Goal: Task Accomplishment & Management: Complete application form

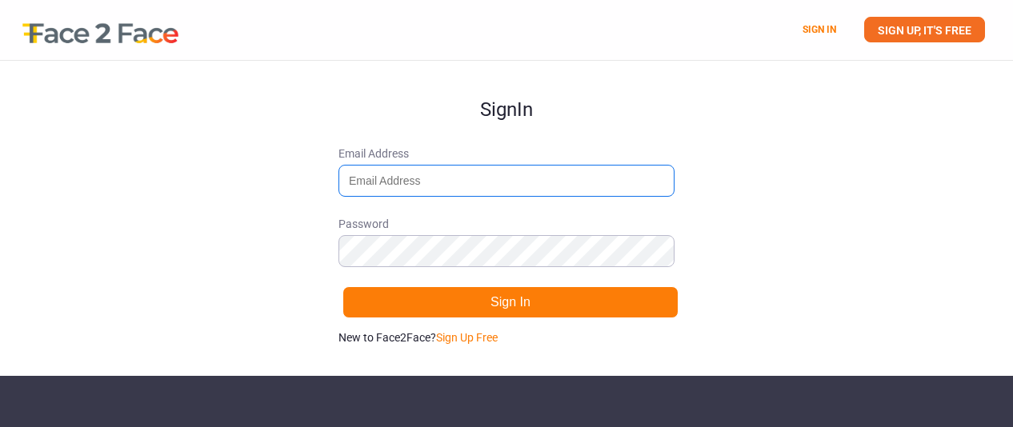
click at [490, 177] on input "Email Address" at bounding box center [506, 181] width 336 height 32
type input "[EMAIL_ADDRESS][DOMAIN_NAME]"
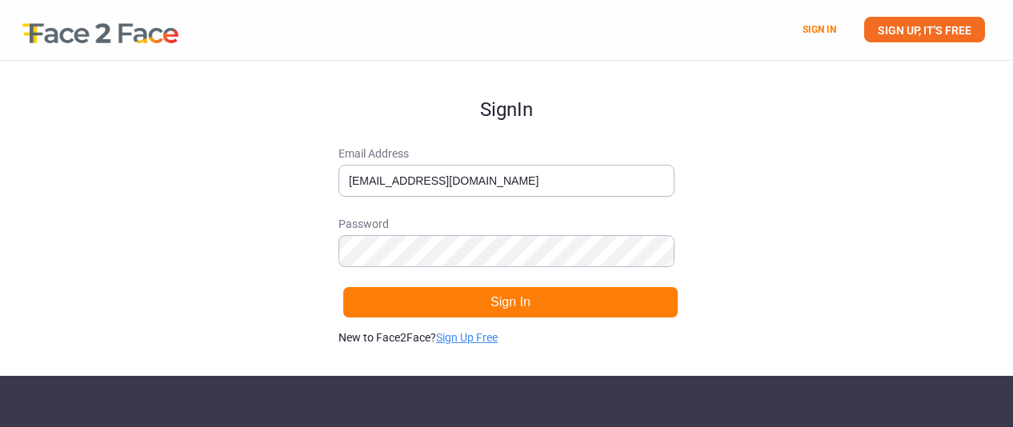
click at [493, 335] on link "Sign Up Free" at bounding box center [467, 337] width 62 height 13
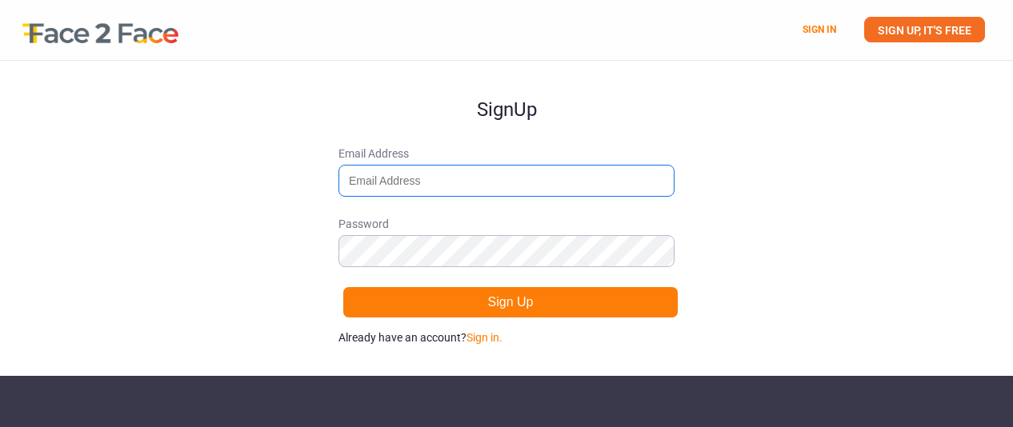
click at [398, 184] on input "Email Address" at bounding box center [506, 181] width 336 height 32
type input "[EMAIL_ADDRESS][DOMAIN_NAME]"
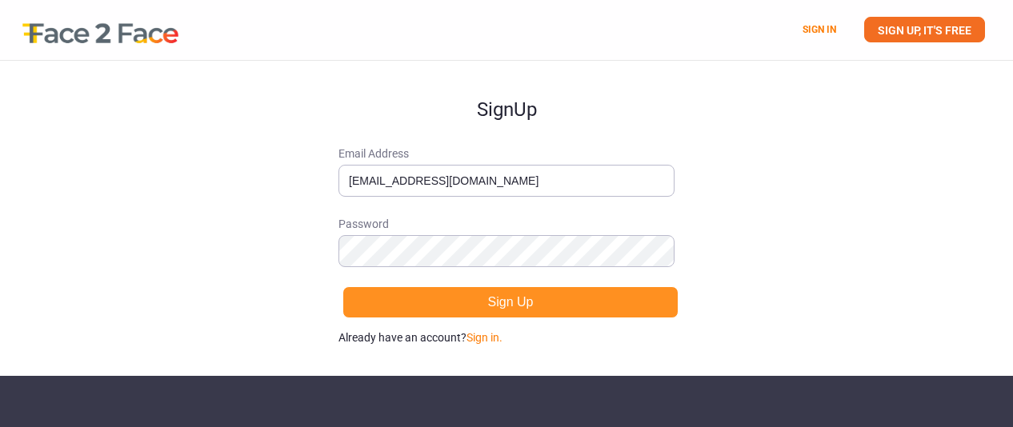
click at [448, 309] on button "Sign Up" at bounding box center [510, 302] width 336 height 32
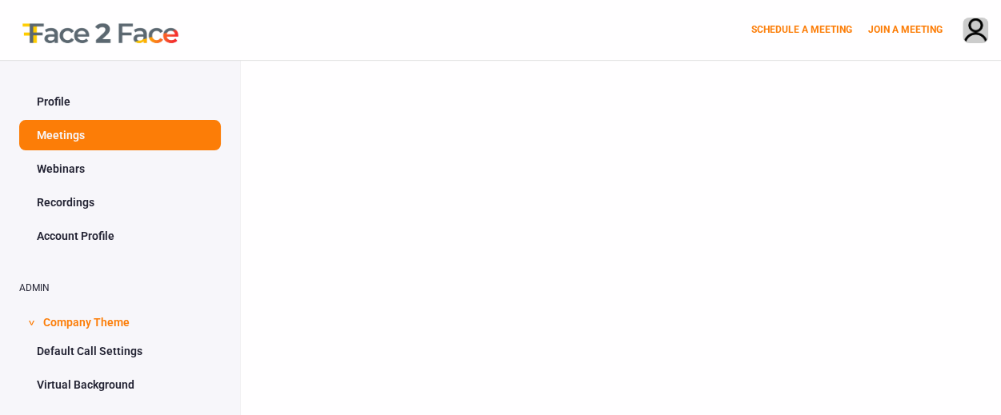
click at [68, 172] on link "Webinars" at bounding box center [120, 169] width 202 height 30
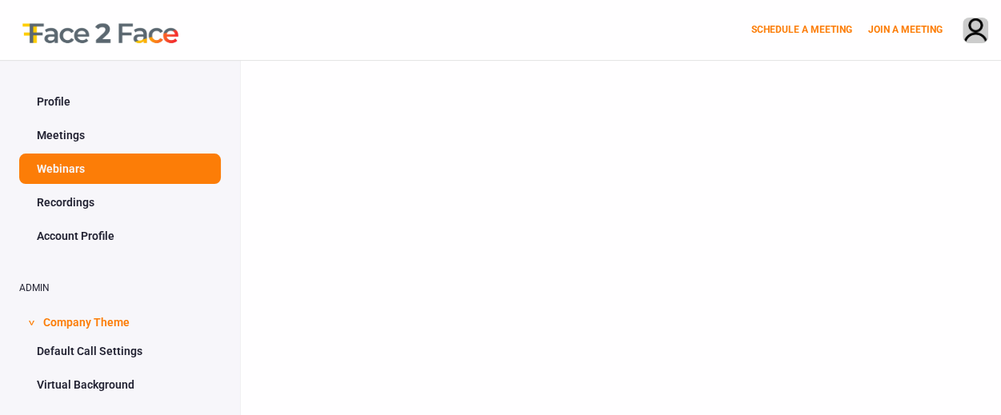
click at [70, 102] on link "Profile" at bounding box center [120, 101] width 202 height 30
